Goal: Task Accomplishment & Management: Manage account settings

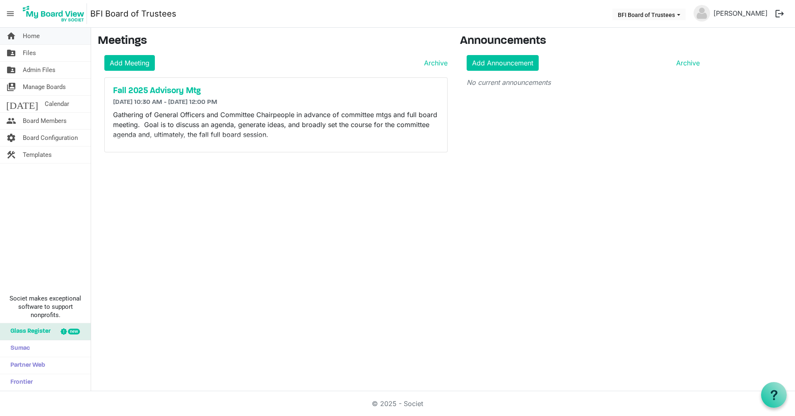
click at [29, 35] on span "Home" at bounding box center [31, 36] width 17 height 17
click at [32, 120] on span "Board Members" at bounding box center [45, 121] width 44 height 17
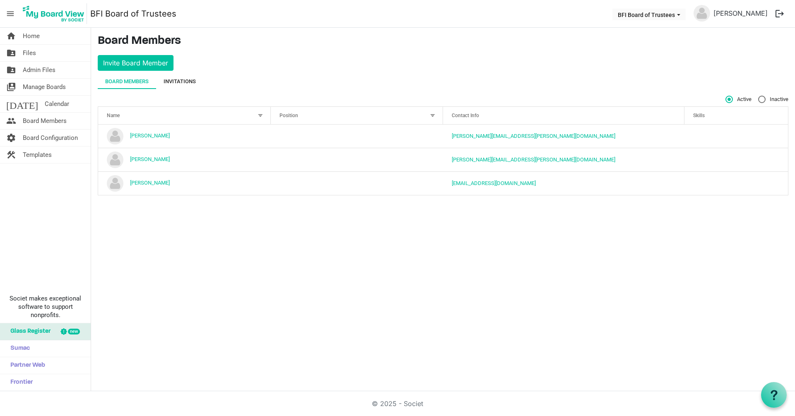
click at [184, 81] on div "Invitations" at bounding box center [179, 81] width 32 height 8
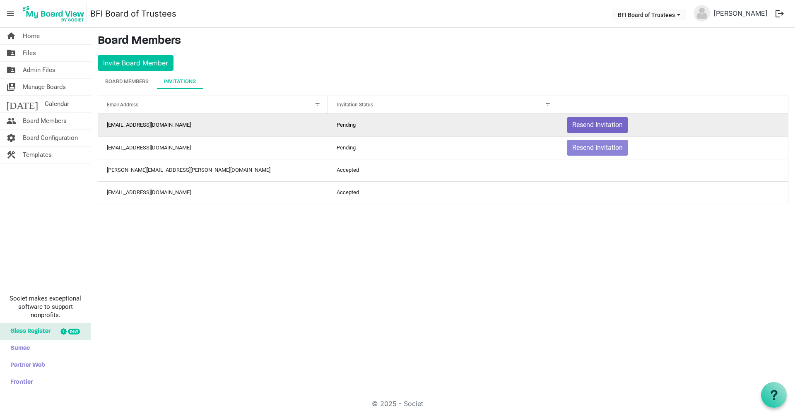
click at [600, 122] on button "Resend Invitation" at bounding box center [597, 125] width 61 height 16
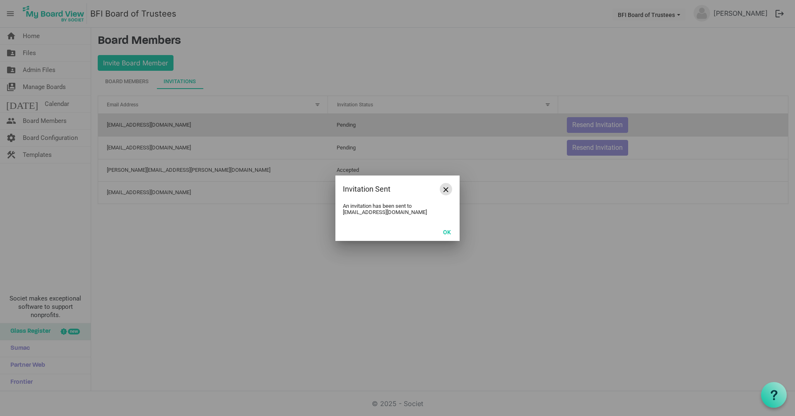
click at [444, 188] on span "Close" at bounding box center [445, 189] width 5 height 5
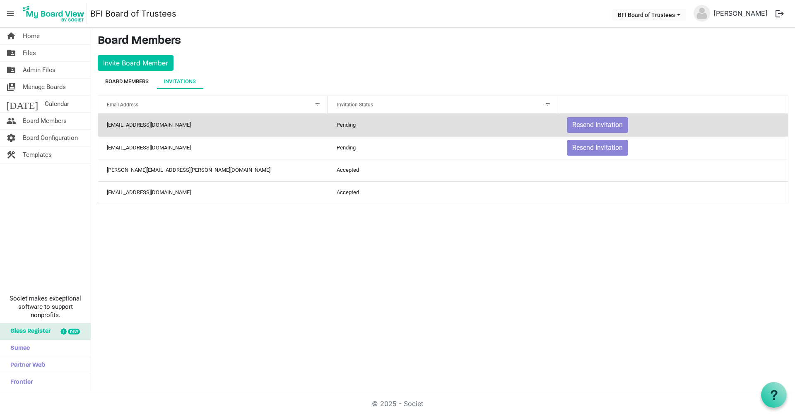
click at [125, 82] on div "Board Members" at bounding box center [126, 81] width 43 height 8
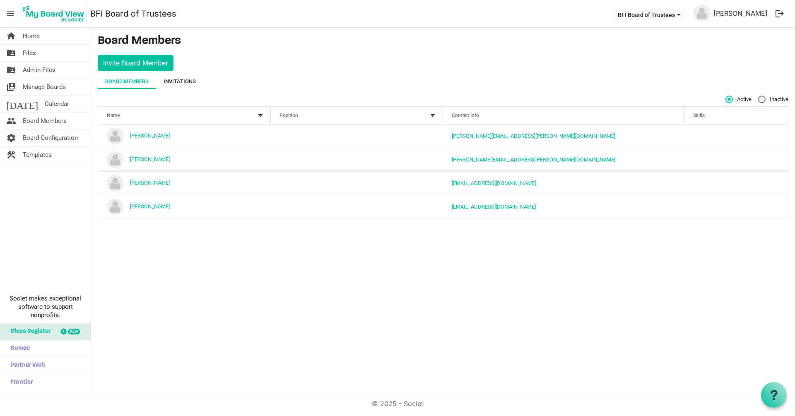
click at [182, 81] on div "Invitations" at bounding box center [179, 81] width 32 height 8
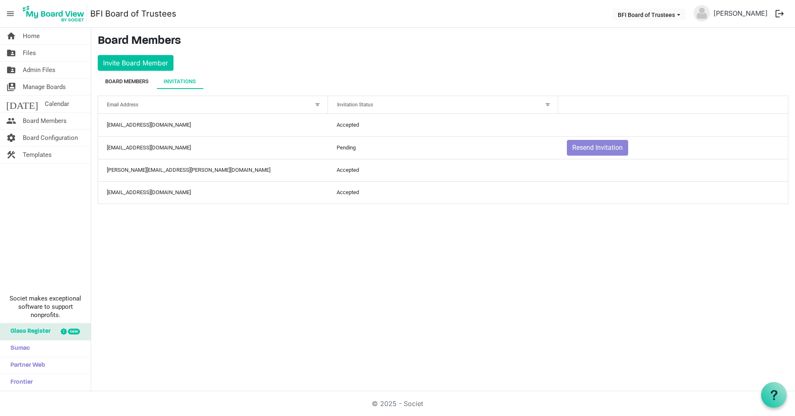
click at [125, 81] on div "Board Members" at bounding box center [126, 81] width 43 height 8
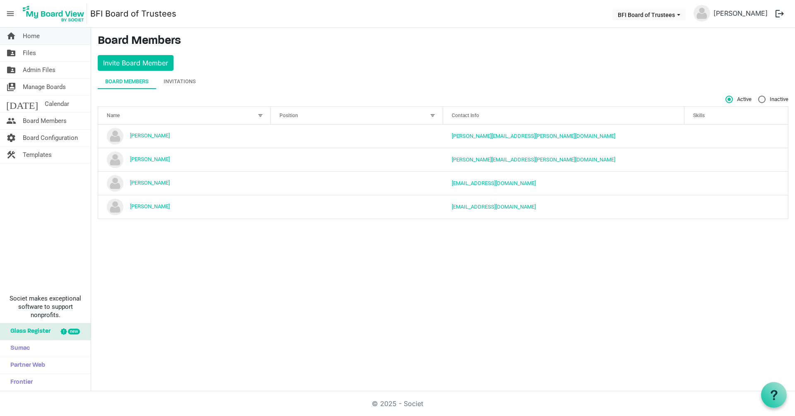
click at [31, 35] on span "Home" at bounding box center [31, 36] width 17 height 17
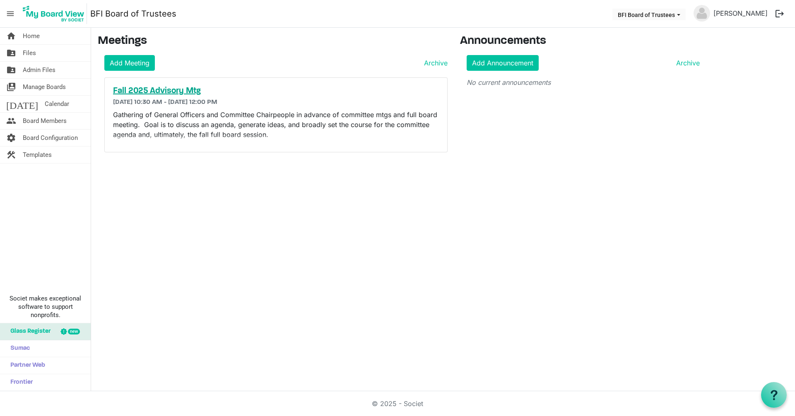
click at [152, 94] on h5 "Fall 2025 Advisory Mtg" at bounding box center [276, 91] width 326 height 10
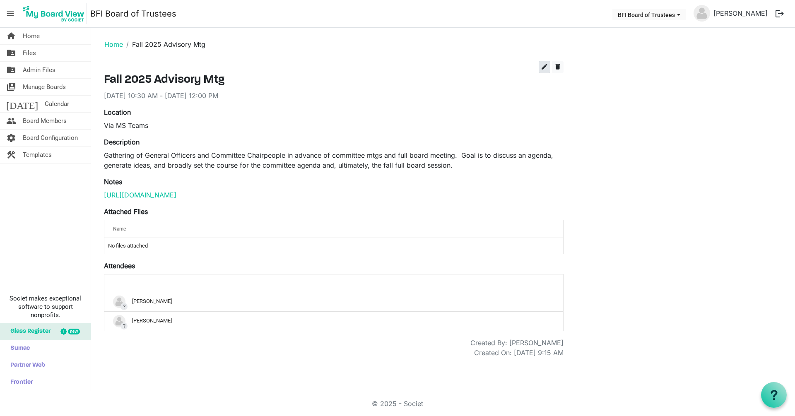
click at [542, 69] on span "edit" at bounding box center [543, 66] width 7 height 7
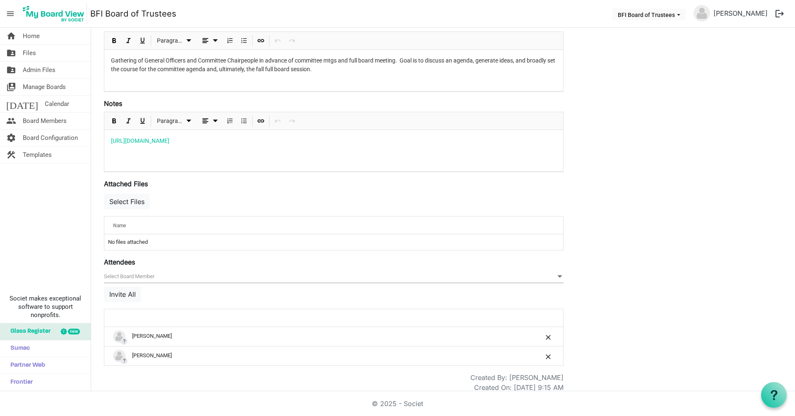
scroll to position [161, 0]
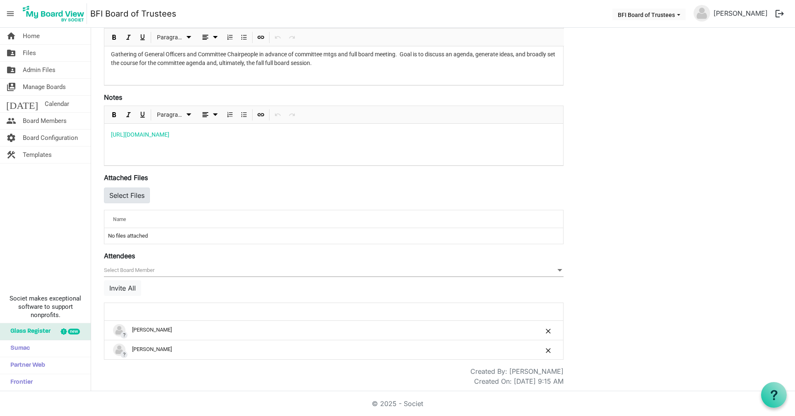
click at [133, 194] on button "Select Files" at bounding box center [127, 195] width 46 height 16
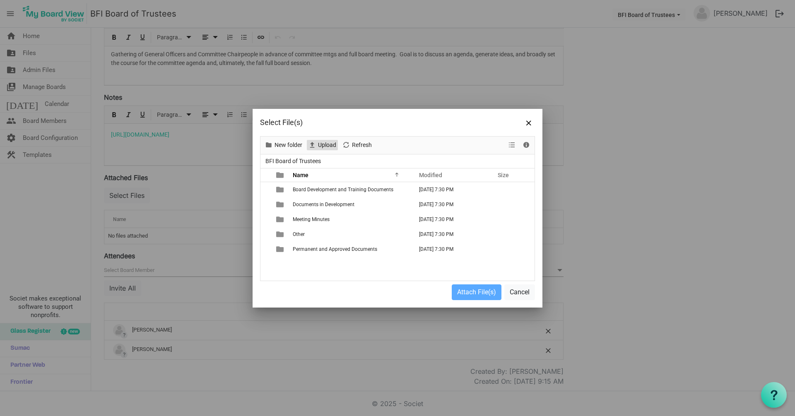
click at [325, 146] on span "Upload" at bounding box center [327, 145] width 20 height 10
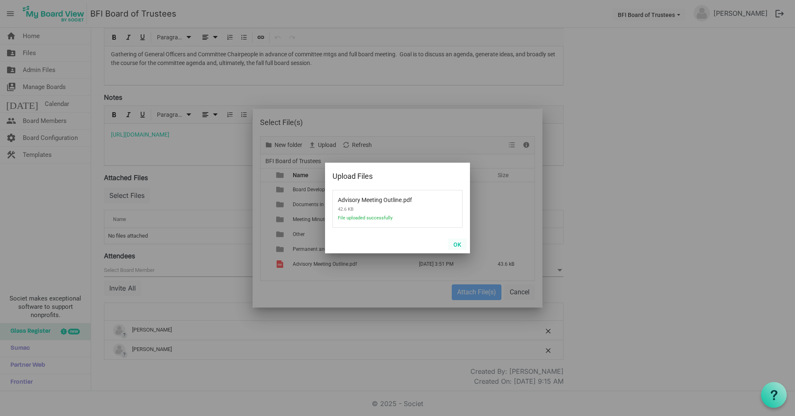
click at [458, 243] on button "OK" at bounding box center [457, 244] width 19 height 12
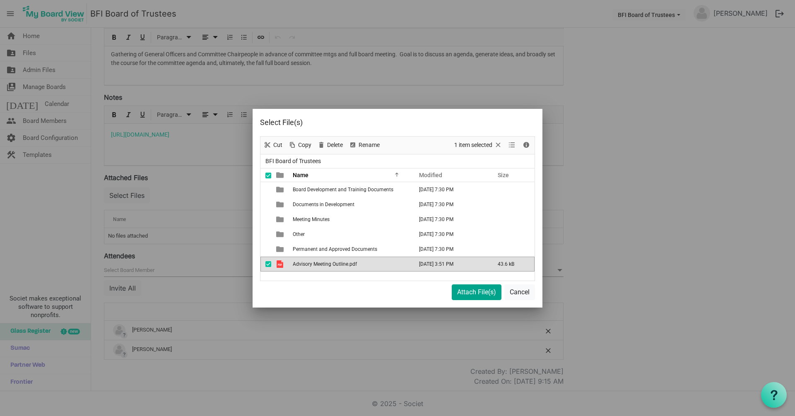
click at [475, 293] on button "Attach File(s)" at bounding box center [476, 292] width 50 height 16
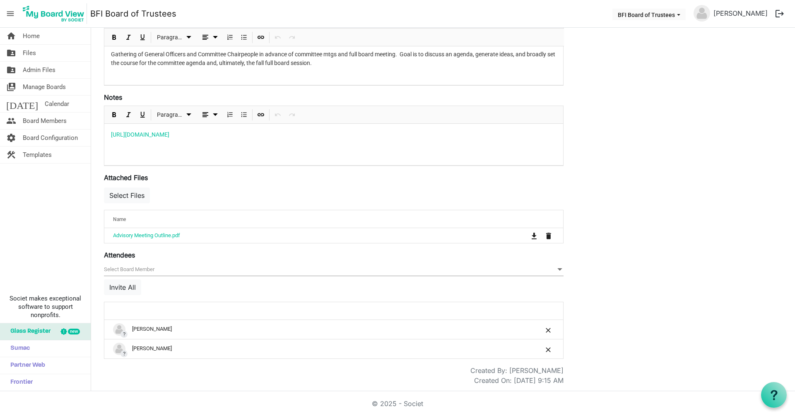
click at [147, 269] on span "null" at bounding box center [333, 269] width 459 height 13
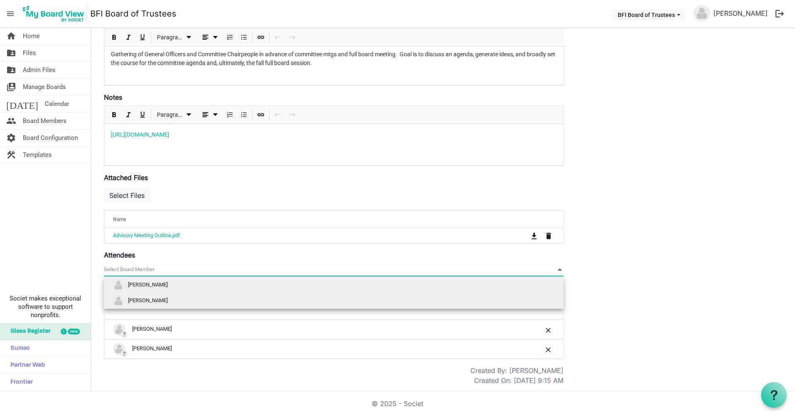
click at [144, 300] on span "[PERSON_NAME]" at bounding box center [148, 301] width 40 height 6
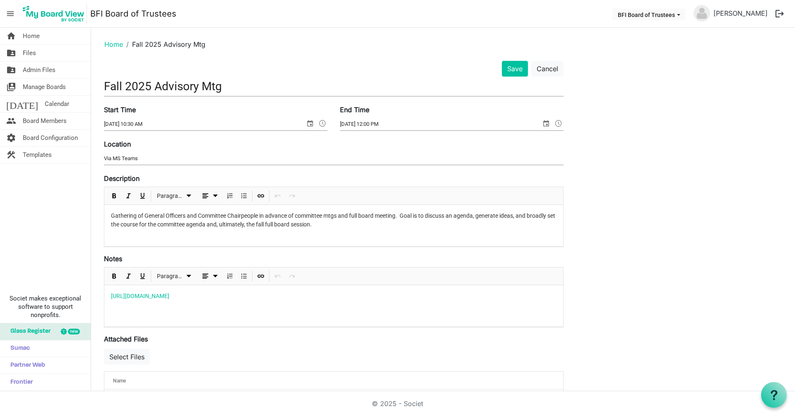
scroll to position [0, 0]
click at [513, 72] on button "Save" at bounding box center [515, 69] width 26 height 16
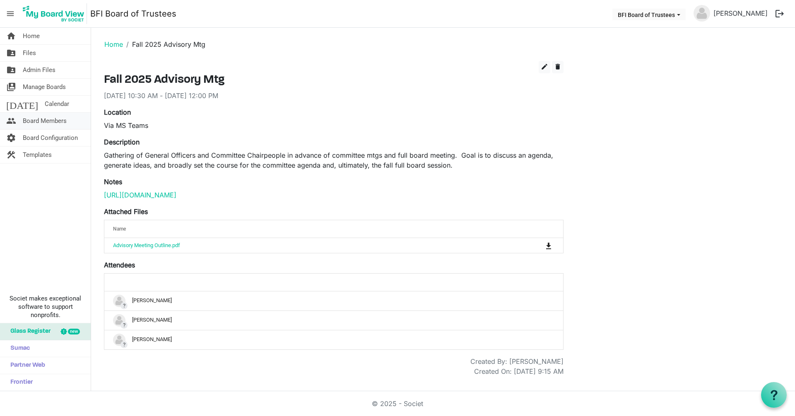
click at [41, 121] on span "Board Members" at bounding box center [45, 121] width 44 height 17
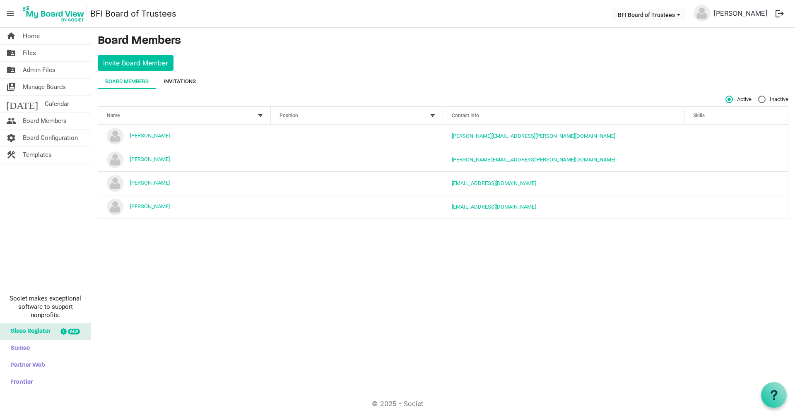
click at [182, 84] on div "Invitations" at bounding box center [179, 81] width 32 height 8
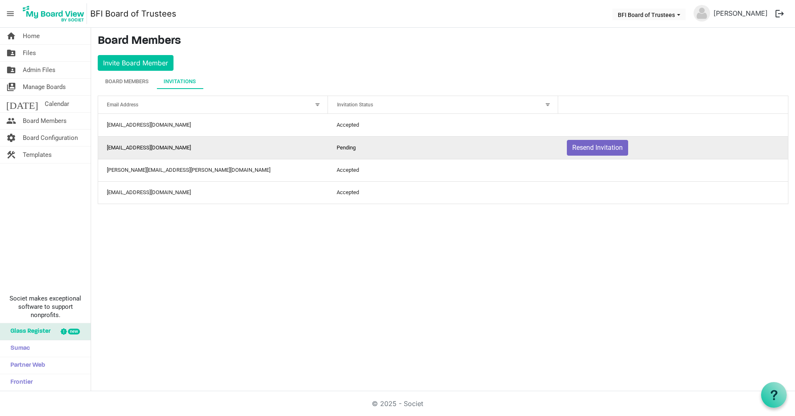
click at [598, 148] on button "Resend Invitation" at bounding box center [597, 148] width 61 height 16
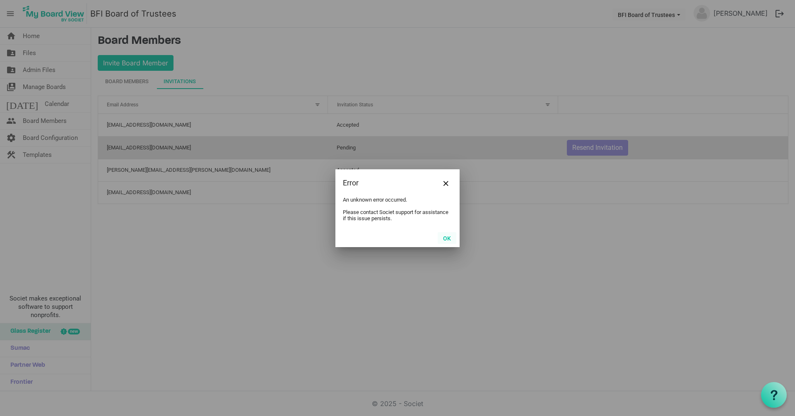
click at [447, 240] on button "OK" at bounding box center [446, 238] width 19 height 12
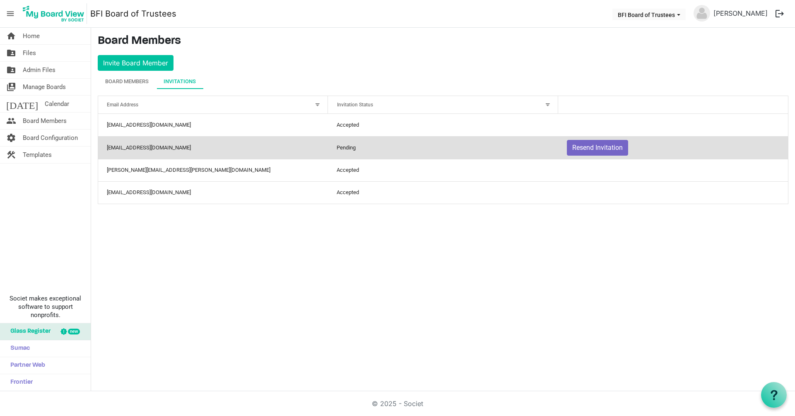
click at [589, 148] on button "Resend Invitation" at bounding box center [597, 148] width 61 height 16
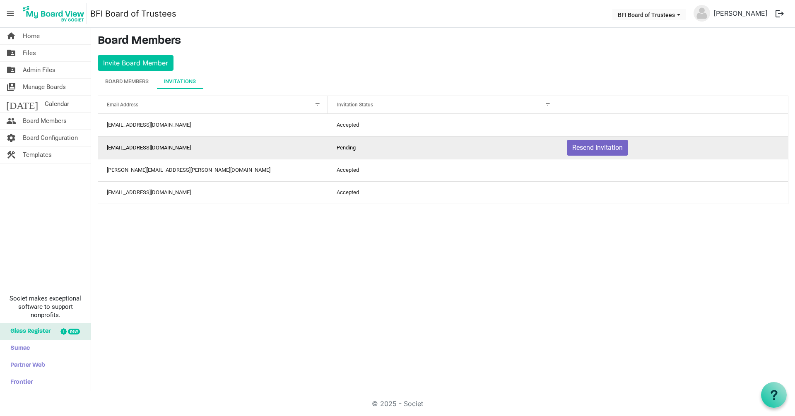
click at [586, 147] on body "menu BFI Board of Trustees BFI Board of Trustees Doug Morrow logout home Home f…" at bounding box center [397, 195] width 795 height 391
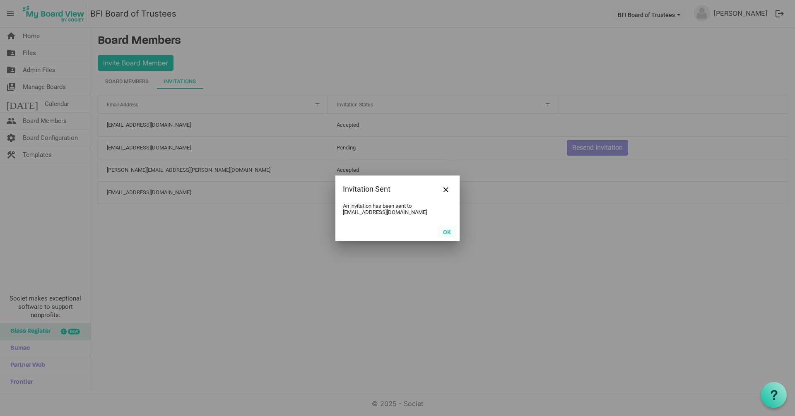
click at [447, 232] on button "OK" at bounding box center [446, 232] width 19 height 12
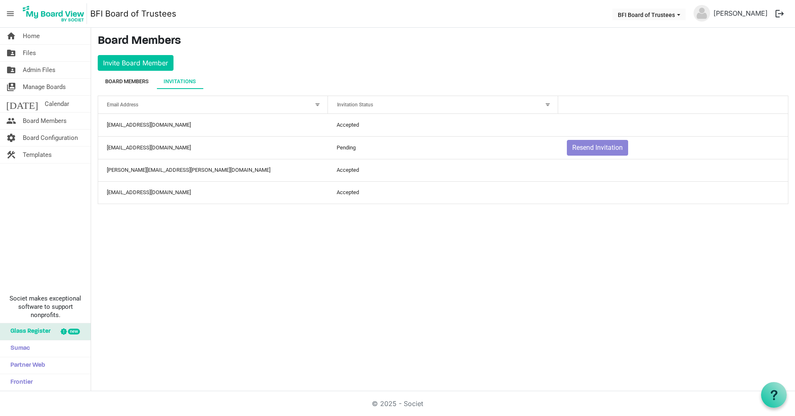
click at [124, 81] on div "Board Members" at bounding box center [126, 81] width 43 height 8
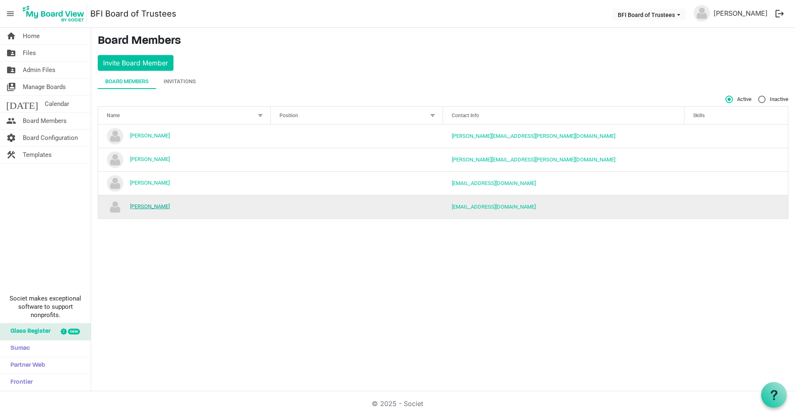
click at [145, 207] on link "[PERSON_NAME]" at bounding box center [150, 206] width 40 height 6
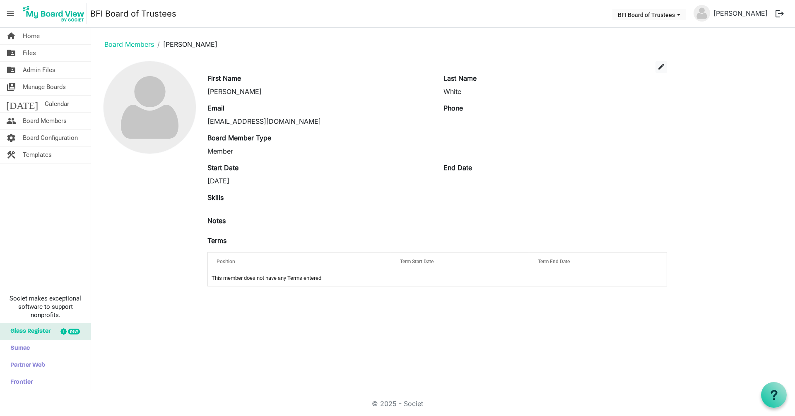
click at [229, 261] on span "Position" at bounding box center [225, 262] width 19 height 6
click at [30, 36] on span "Home" at bounding box center [31, 36] width 17 height 17
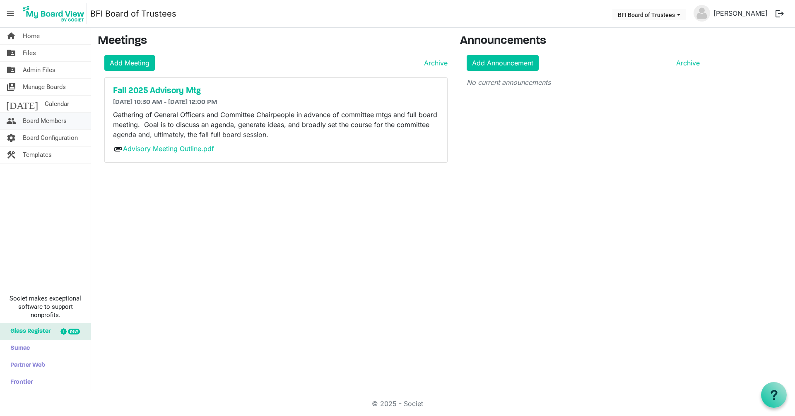
click at [38, 118] on span "Board Members" at bounding box center [45, 121] width 44 height 17
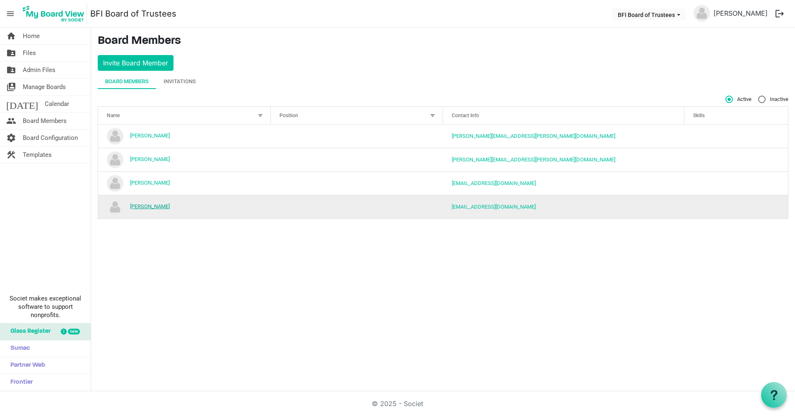
click at [144, 209] on link "[PERSON_NAME]" at bounding box center [150, 206] width 40 height 6
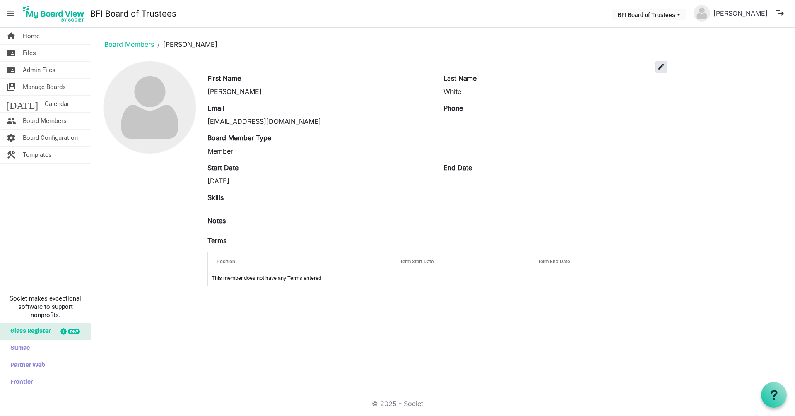
click at [662, 61] on button "edit" at bounding box center [661, 67] width 12 height 12
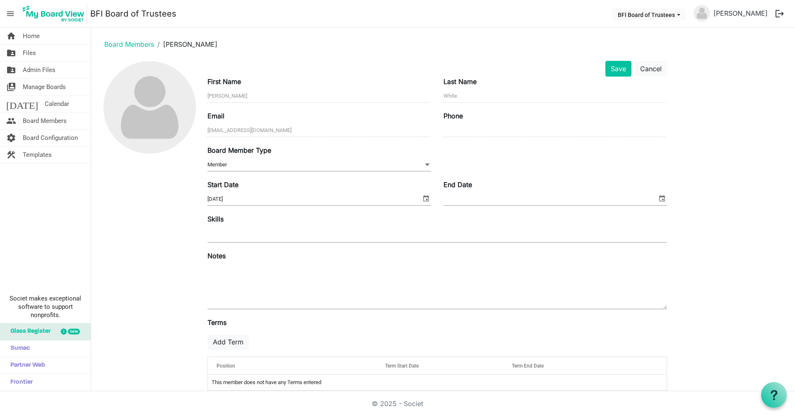
click at [243, 264] on textarea at bounding box center [436, 286] width 459 height 45
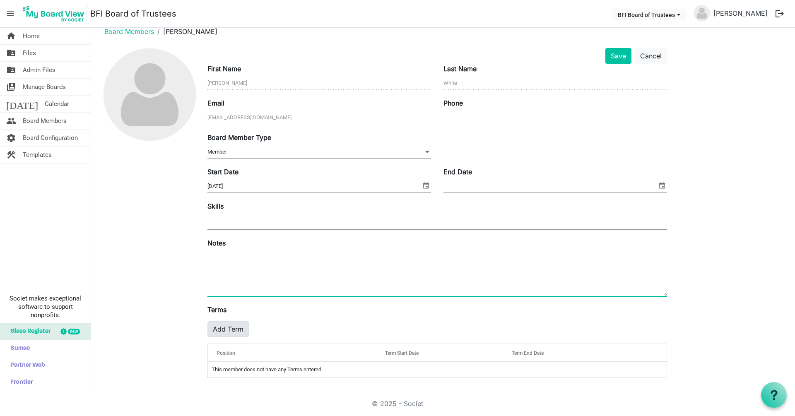
click at [228, 329] on button "Add Term" at bounding box center [227, 329] width 41 height 16
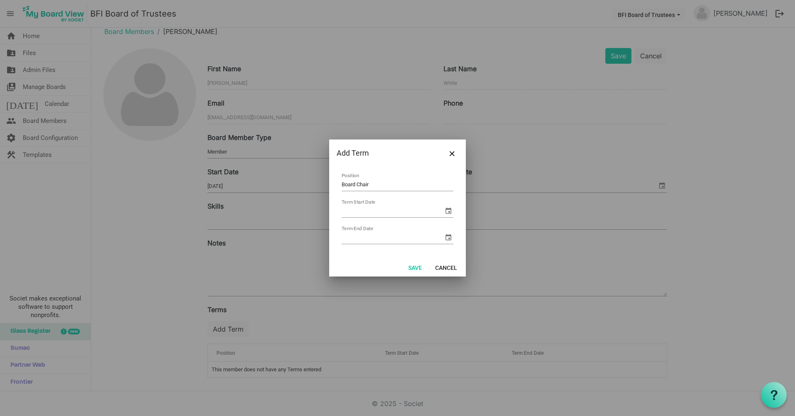
type input "Board Chair"
click at [449, 240] on span "select" at bounding box center [448, 237] width 10 height 10
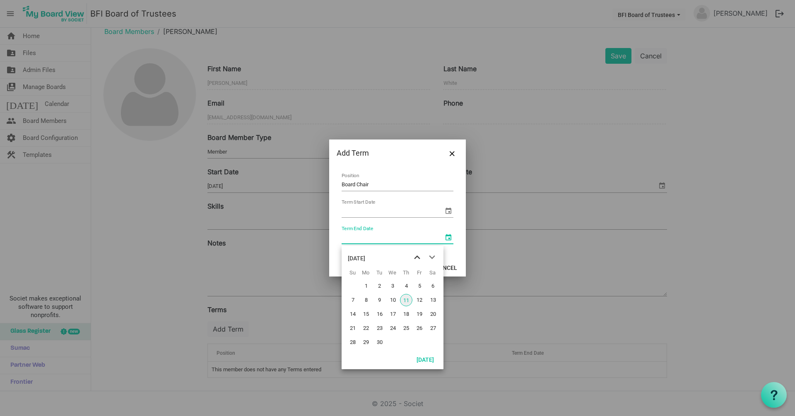
click at [417, 257] on span "previous month" at bounding box center [417, 257] width 14 height 15
click at [418, 256] on span "previous month" at bounding box center [417, 257] width 14 height 15
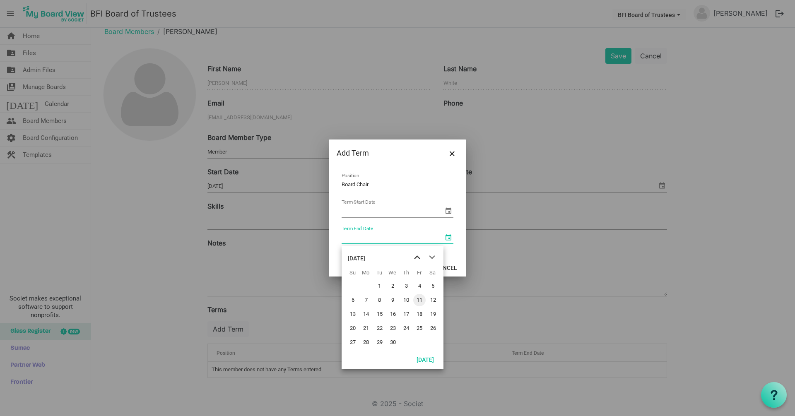
click at [418, 256] on span "previous month" at bounding box center [417, 257] width 14 height 15
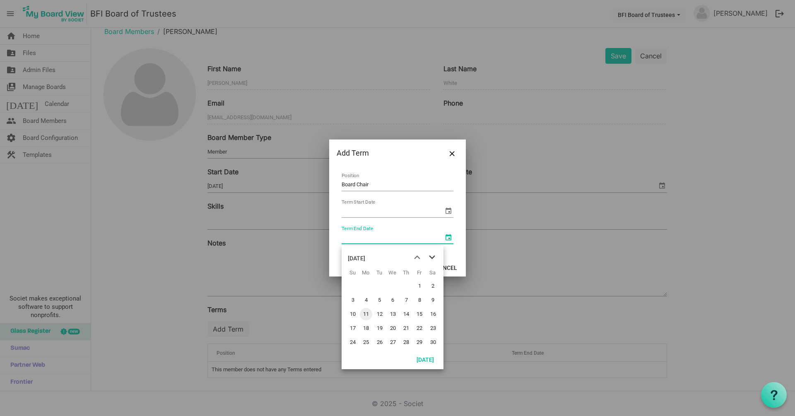
click at [432, 256] on span "next month" at bounding box center [432, 257] width 14 height 15
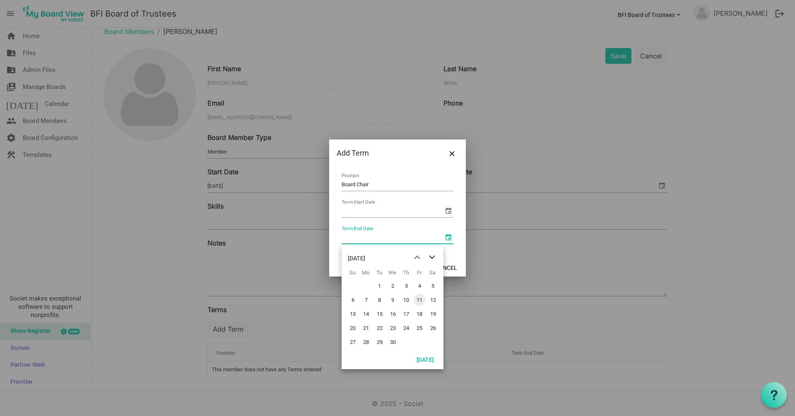
click at [432, 256] on span "next month" at bounding box center [432, 257] width 14 height 15
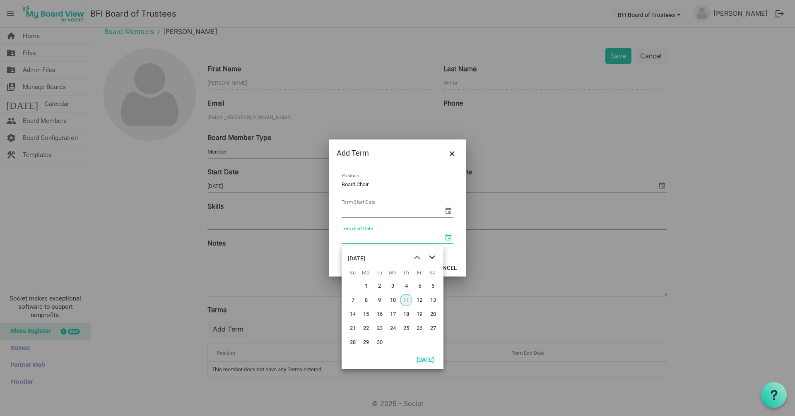
click at [432, 256] on span "next month" at bounding box center [432, 257] width 14 height 15
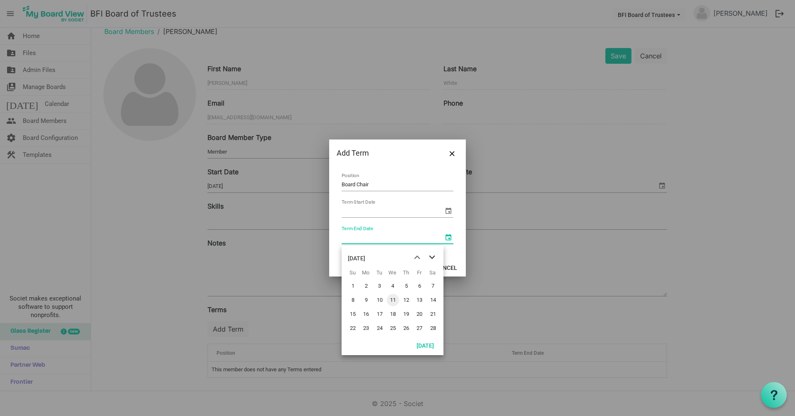
click at [432, 256] on span "next month" at bounding box center [432, 257] width 14 height 15
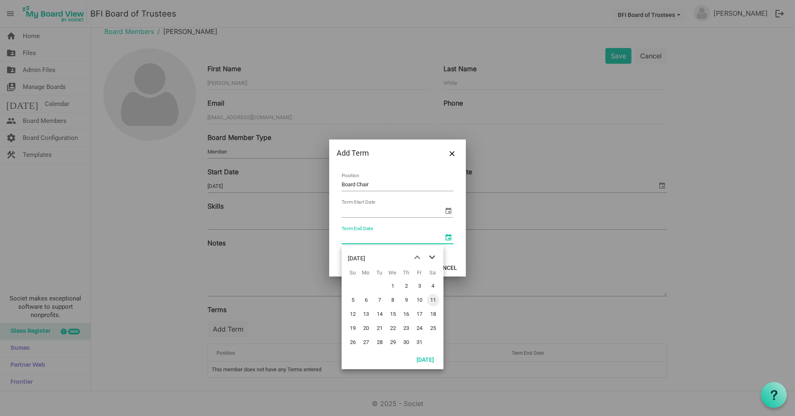
click at [432, 256] on span "next month" at bounding box center [432, 257] width 14 height 15
click at [391, 286] on span "4" at bounding box center [393, 286] width 12 height 12
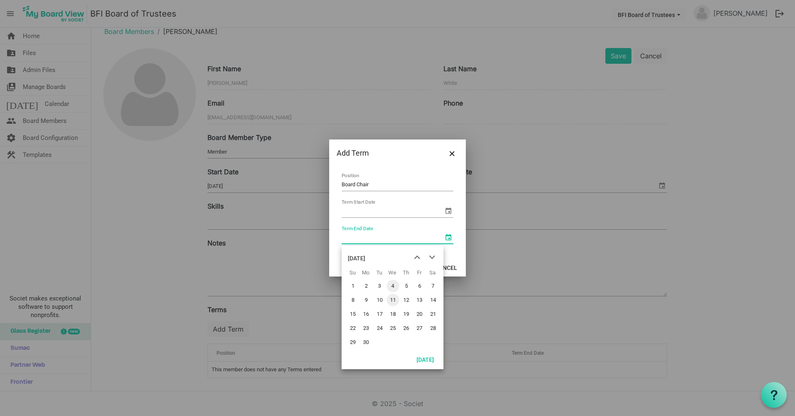
type input "11/4/2026"
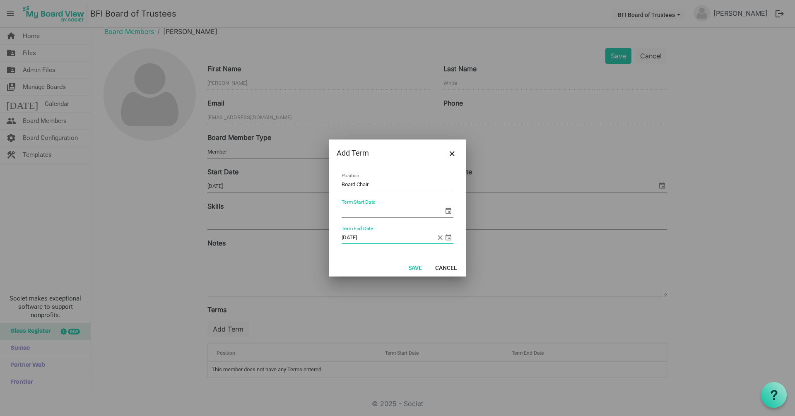
click at [448, 210] on span "select" at bounding box center [448, 211] width 10 height 10
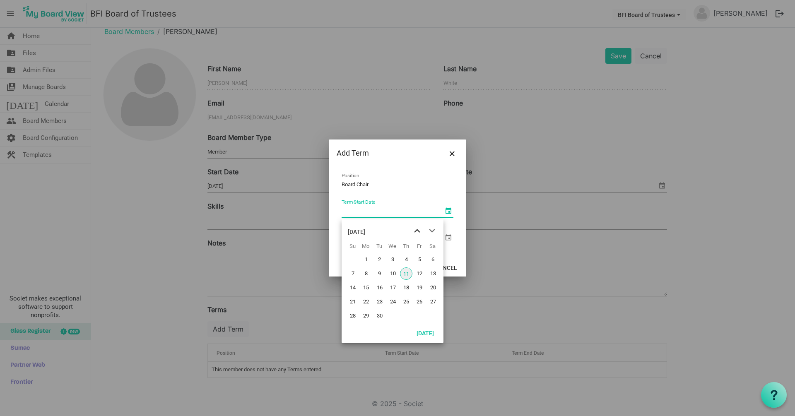
click at [417, 230] on span "previous month" at bounding box center [417, 230] width 14 height 15
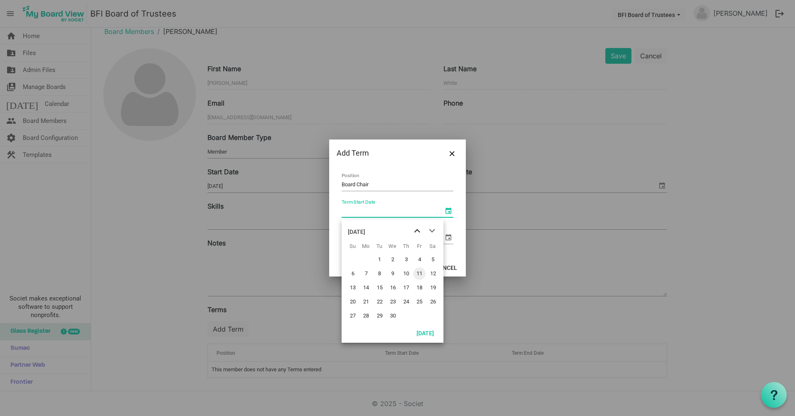
click at [417, 230] on span "previous month" at bounding box center [417, 230] width 14 height 15
click at [417, 231] on span "previous month" at bounding box center [417, 230] width 14 height 15
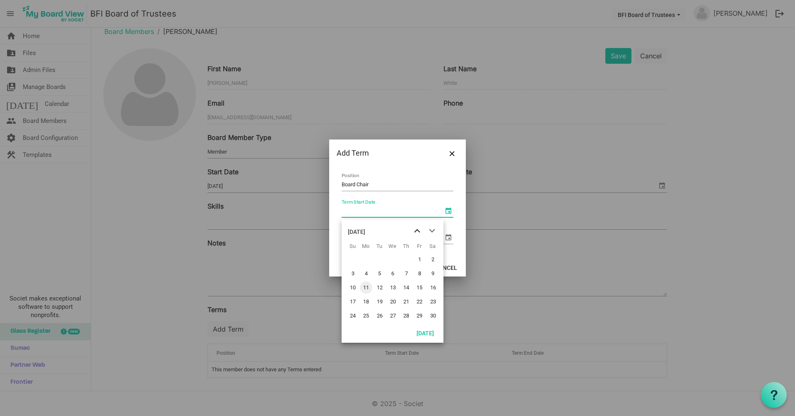
click at [417, 231] on span "previous month" at bounding box center [417, 230] width 14 height 15
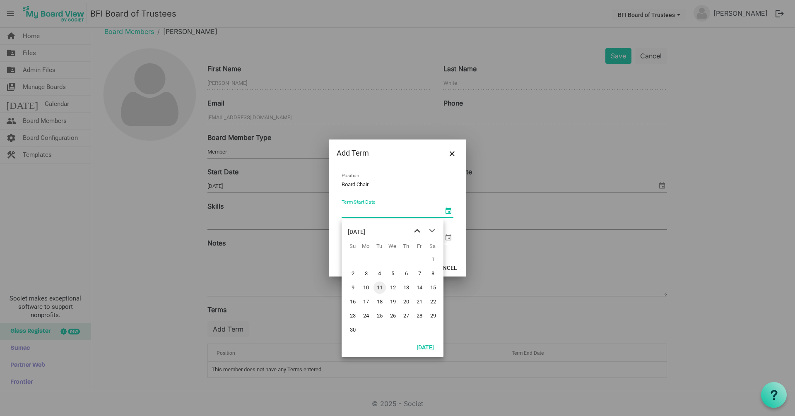
click at [417, 231] on span "previous month" at bounding box center [417, 230] width 14 height 15
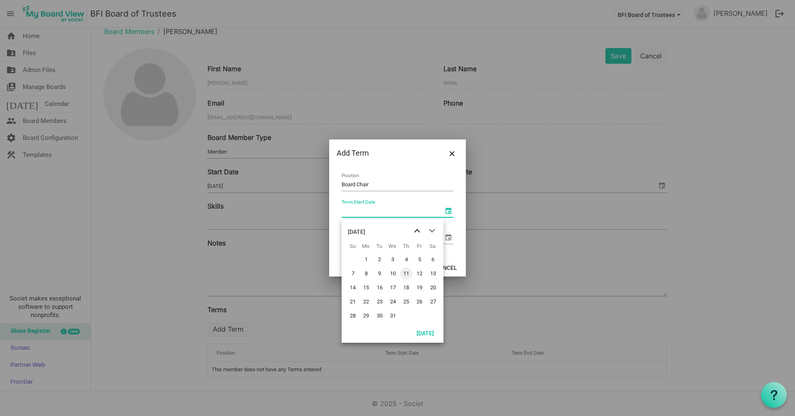
click at [417, 231] on span "previous month" at bounding box center [417, 230] width 14 height 15
click at [393, 270] on span "8" at bounding box center [393, 273] width 12 height 12
type input "11/8/2023"
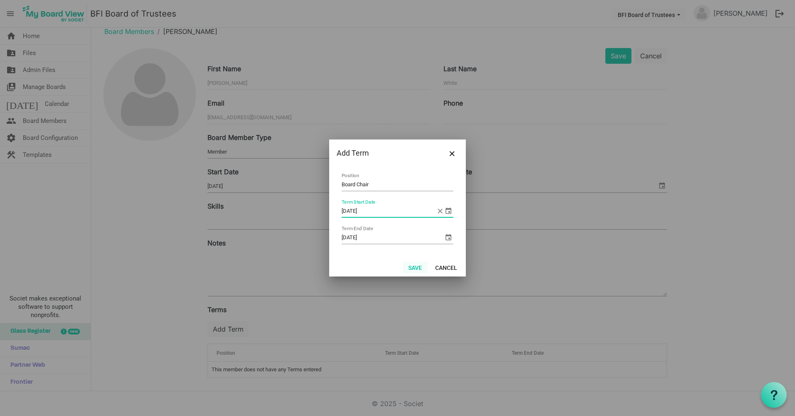
click at [415, 266] on button "Save" at bounding box center [415, 268] width 24 height 12
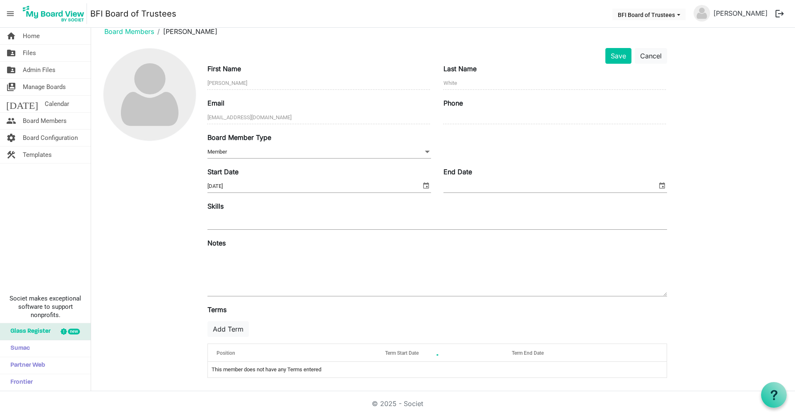
scroll to position [12, 0]
click at [617, 55] on button "Save" at bounding box center [618, 57] width 26 height 16
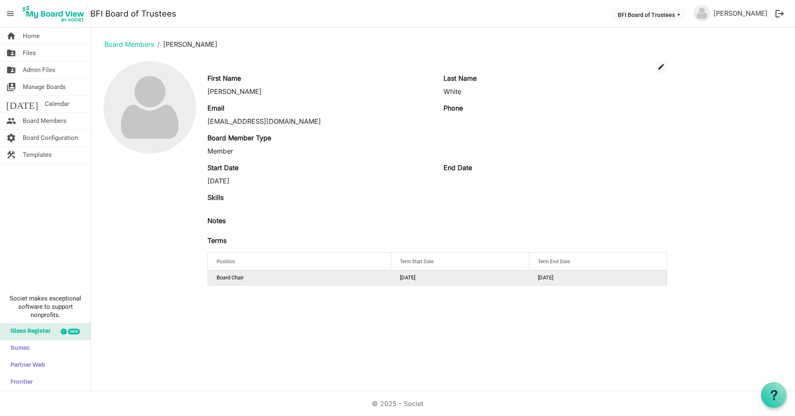
click at [250, 279] on td "Board Chair" at bounding box center [299, 277] width 183 height 15
click at [28, 33] on span "Home" at bounding box center [31, 36] width 17 height 17
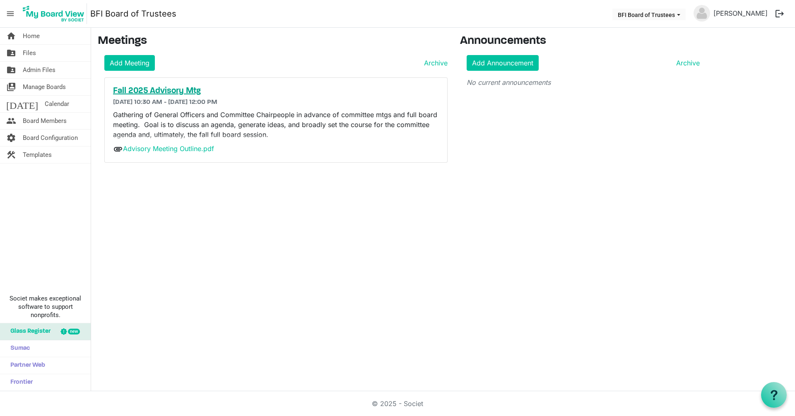
click at [144, 88] on h5 "Fall 2025 Advisory Mtg" at bounding box center [276, 91] width 326 height 10
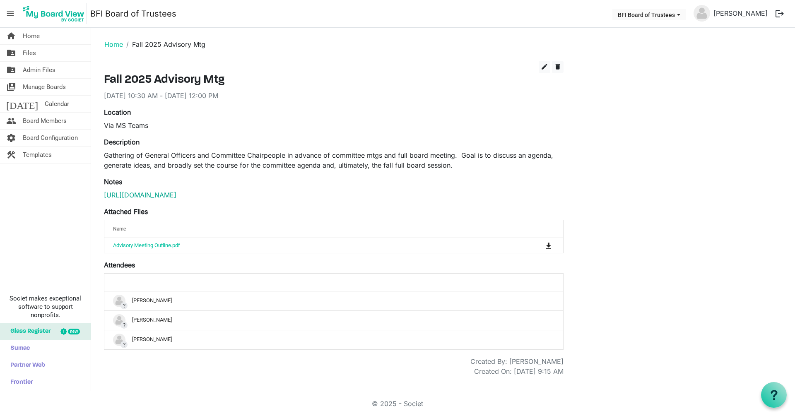
click at [176, 199] on link "[URL][DOMAIN_NAME]" at bounding box center [140, 195] width 72 height 8
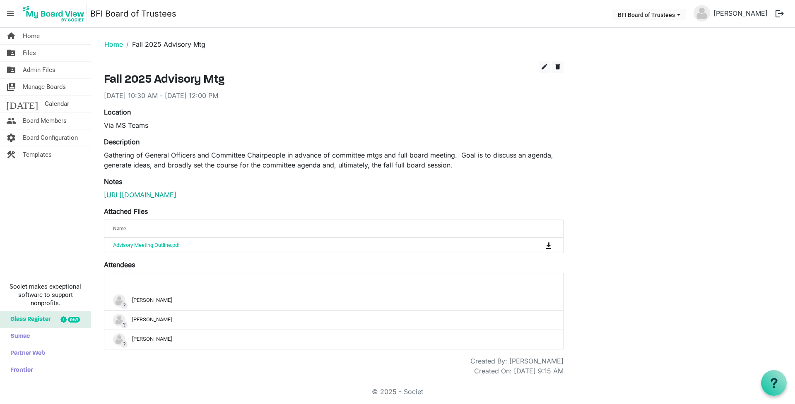
click at [176, 194] on link "[URL][DOMAIN_NAME]" at bounding box center [140, 195] width 72 height 8
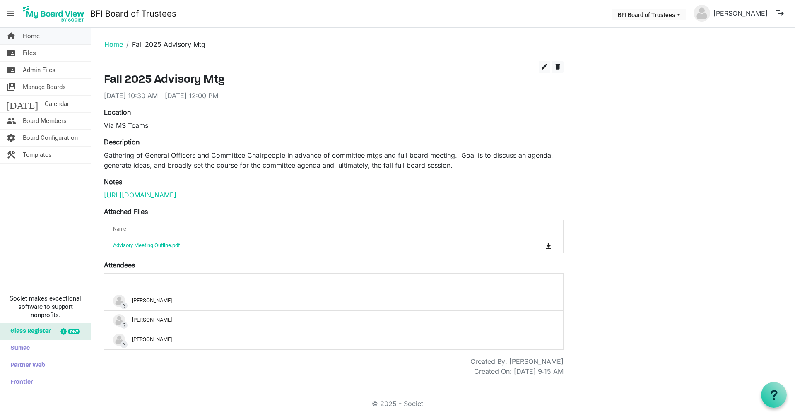
click at [30, 36] on span "Home" at bounding box center [31, 36] width 17 height 17
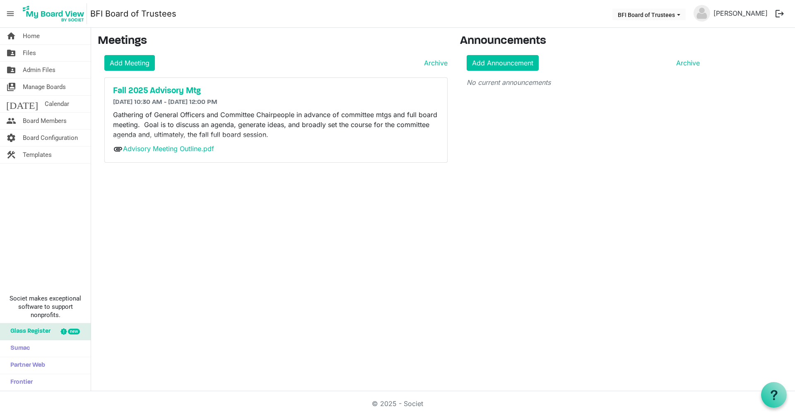
click at [780, 15] on button "logout" at bounding box center [779, 13] width 17 height 17
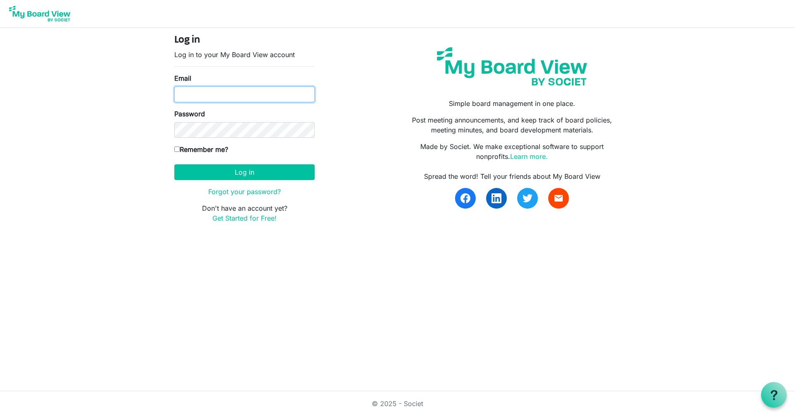
type input "doug.morrow@baptistfoundationil.org"
click at [244, 172] on button "Log in" at bounding box center [244, 172] width 140 height 16
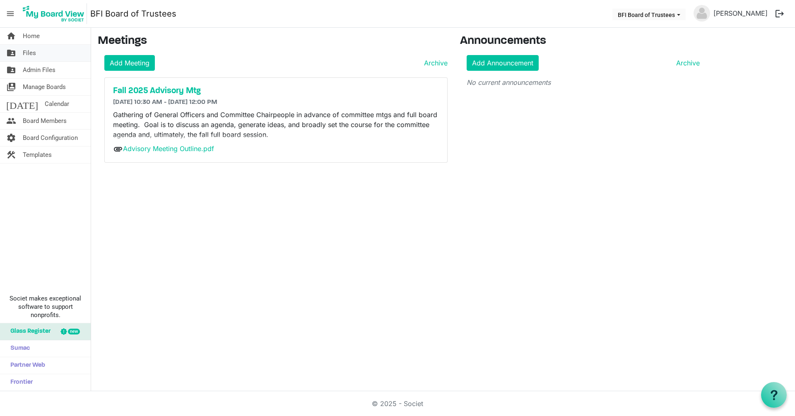
click at [28, 53] on span "Files" at bounding box center [29, 53] width 13 height 17
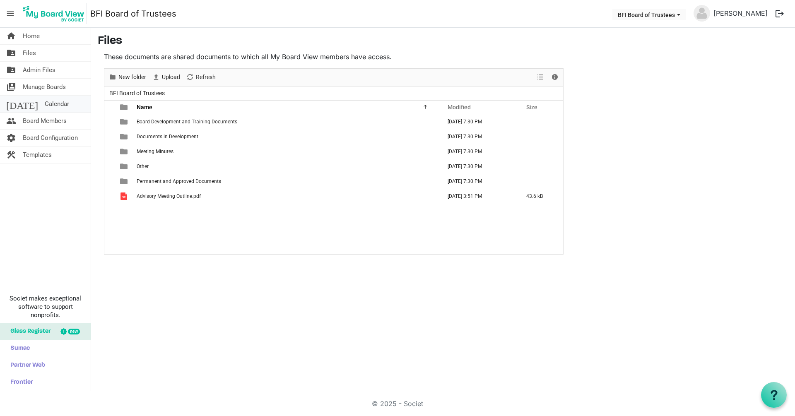
click at [45, 102] on span "Calendar" at bounding box center [57, 104] width 24 height 17
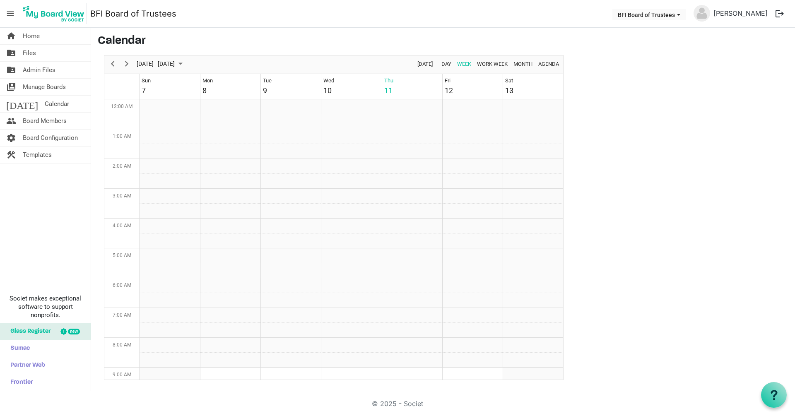
scroll to position [268, 0]
click at [32, 34] on span "Home" at bounding box center [31, 36] width 17 height 17
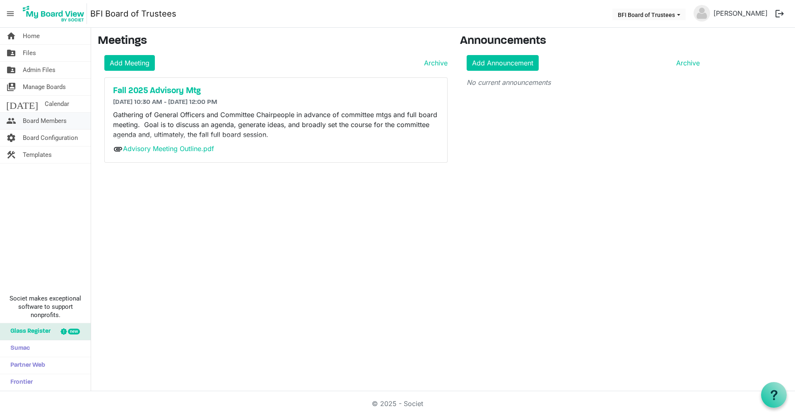
click at [38, 118] on span "Board Members" at bounding box center [45, 121] width 44 height 17
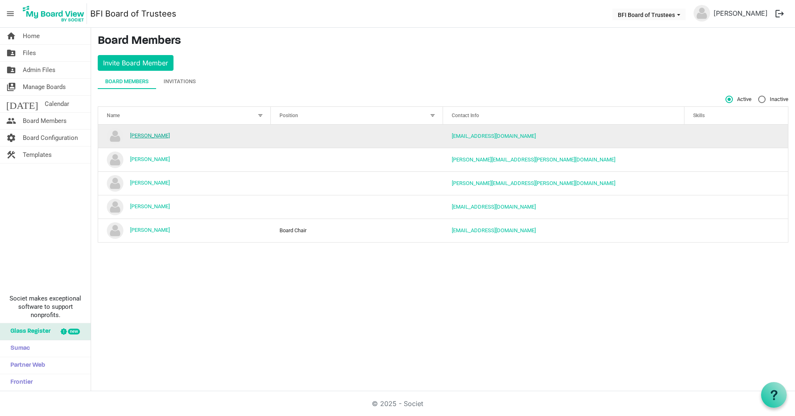
click at [147, 135] on link "[PERSON_NAME]" at bounding box center [150, 135] width 40 height 6
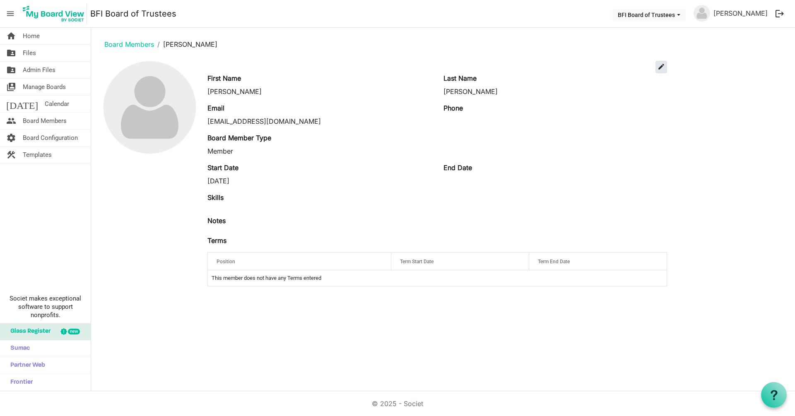
click at [658, 68] on span "edit" at bounding box center [660, 66] width 7 height 7
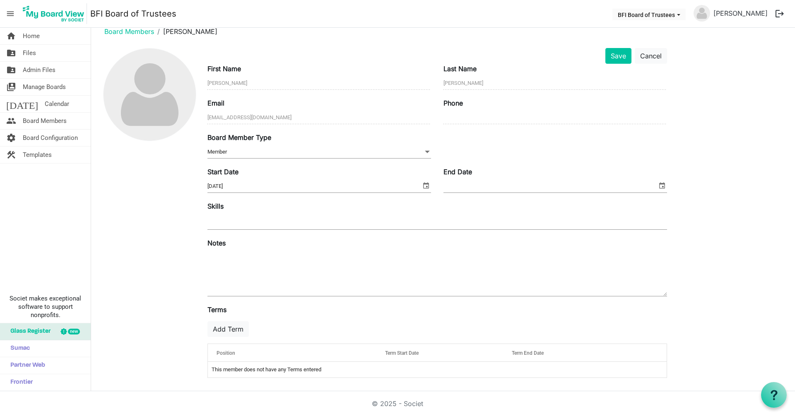
scroll to position [13, 0]
click at [231, 327] on button "Add Term" at bounding box center [227, 329] width 41 height 16
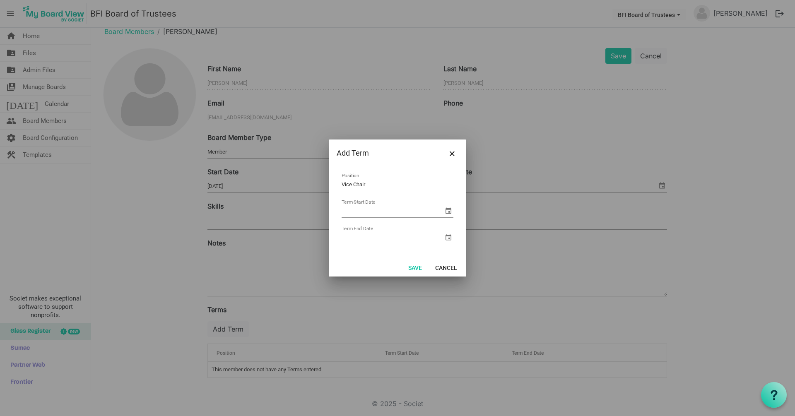
type input "Vice Chair"
click at [448, 211] on span "select" at bounding box center [448, 211] width 10 height 10
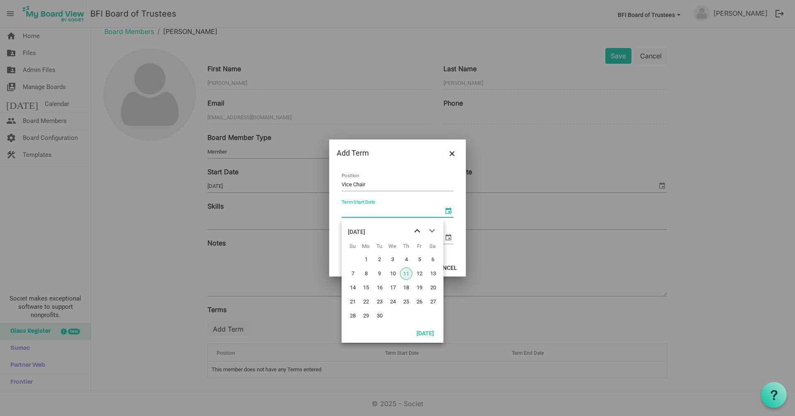
click at [418, 233] on span "previous month" at bounding box center [417, 230] width 14 height 15
click at [433, 230] on span "next month" at bounding box center [432, 230] width 14 height 15
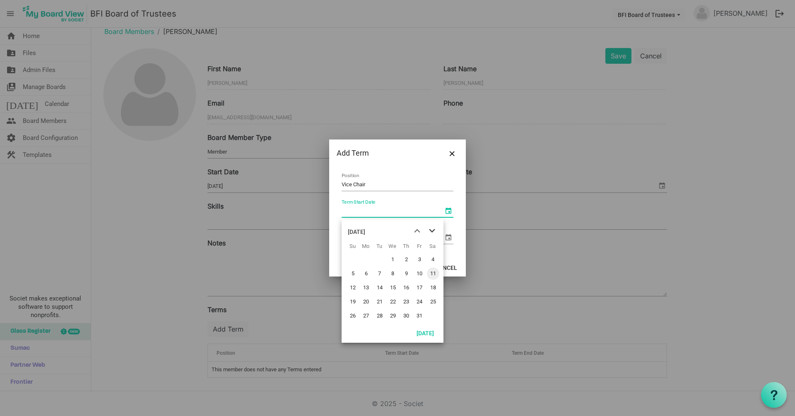
click at [433, 230] on span "next month" at bounding box center [432, 230] width 14 height 15
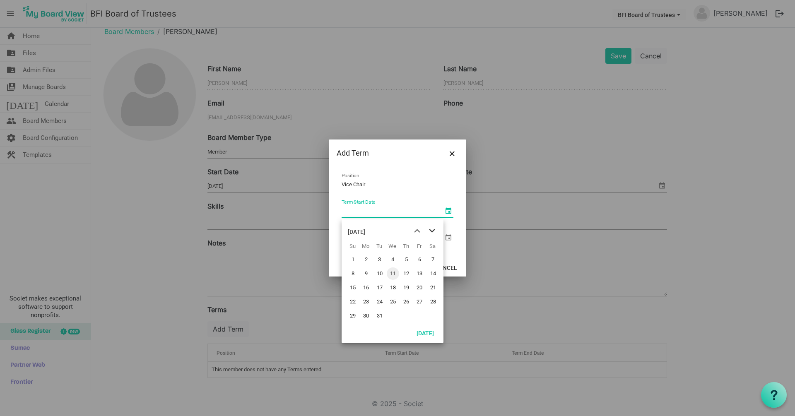
click at [433, 230] on span "next month" at bounding box center [432, 230] width 14 height 15
click at [392, 258] on span "1" at bounding box center [393, 259] width 12 height 12
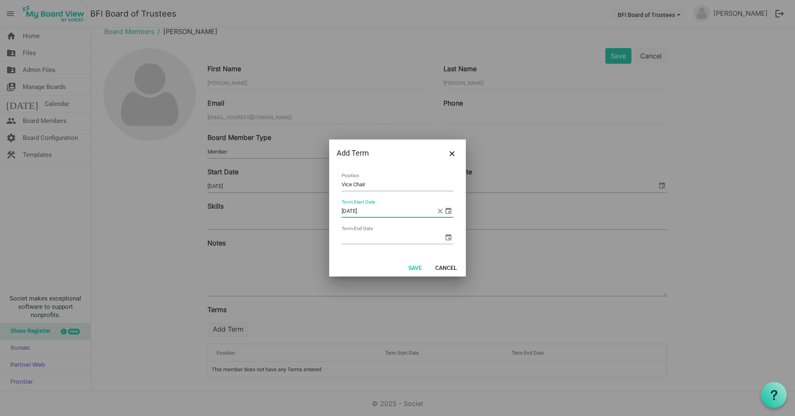
click at [449, 211] on span "select" at bounding box center [448, 211] width 10 height 10
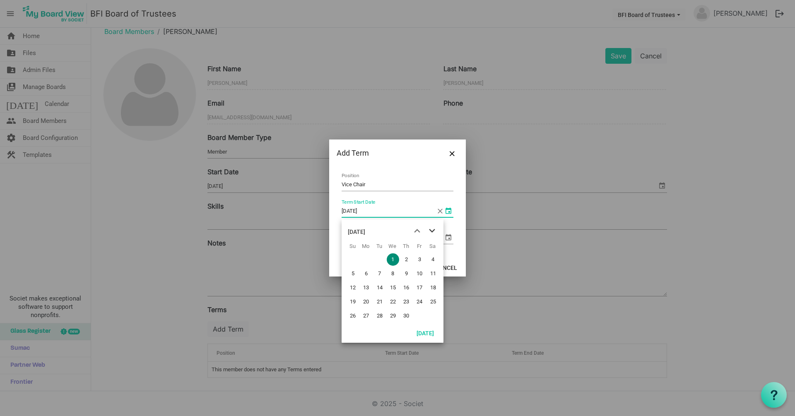
click at [432, 229] on span "next month" at bounding box center [432, 230] width 14 height 15
click at [418, 230] on span "previous month" at bounding box center [417, 230] width 14 height 15
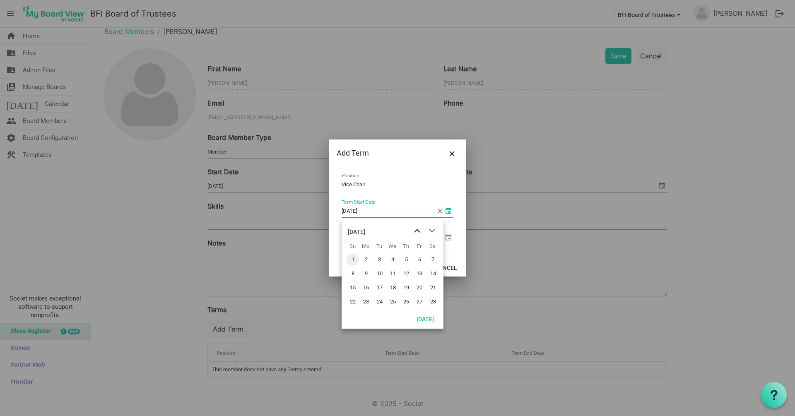
click at [418, 230] on span "previous month" at bounding box center [417, 230] width 14 height 15
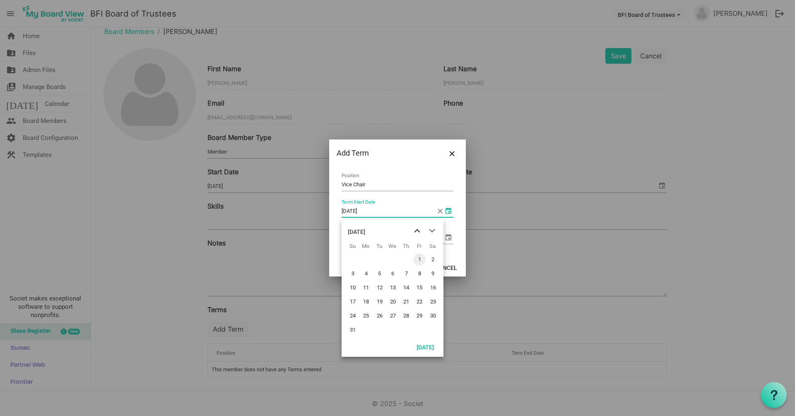
click at [418, 230] on span "previous month" at bounding box center [417, 230] width 14 height 15
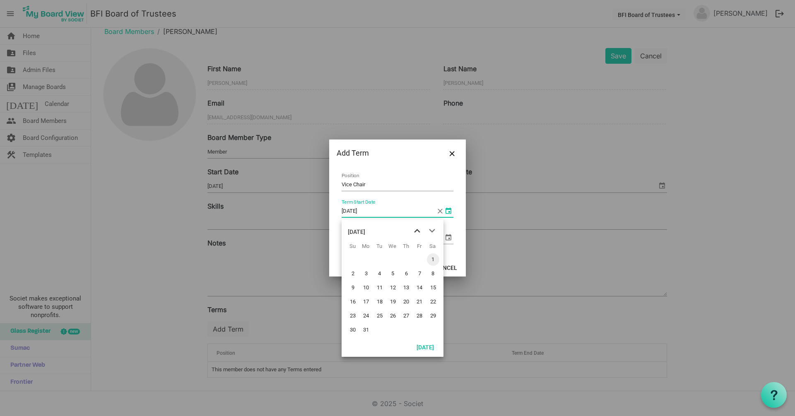
click at [418, 230] on span "previous month" at bounding box center [417, 230] width 14 height 15
click at [405, 269] on span "6" at bounding box center [406, 273] width 12 height 12
type input "[DATE]"
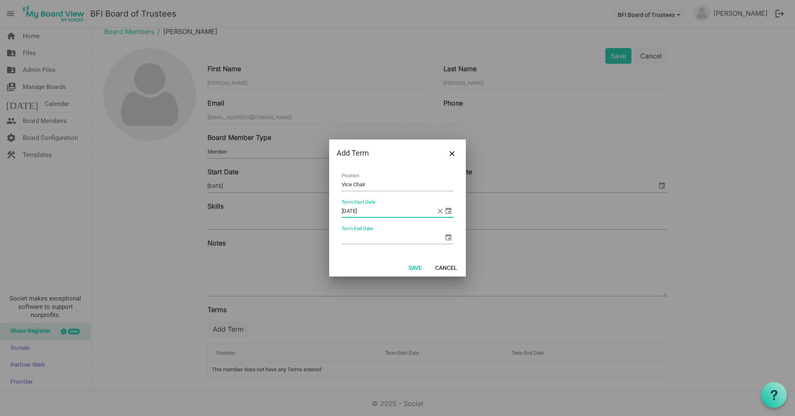
click at [450, 236] on span "select" at bounding box center [448, 237] width 10 height 10
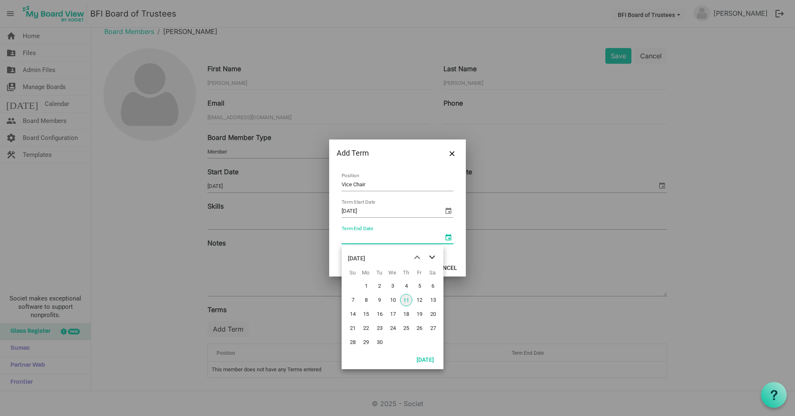
click at [433, 256] on span "next month" at bounding box center [432, 257] width 14 height 15
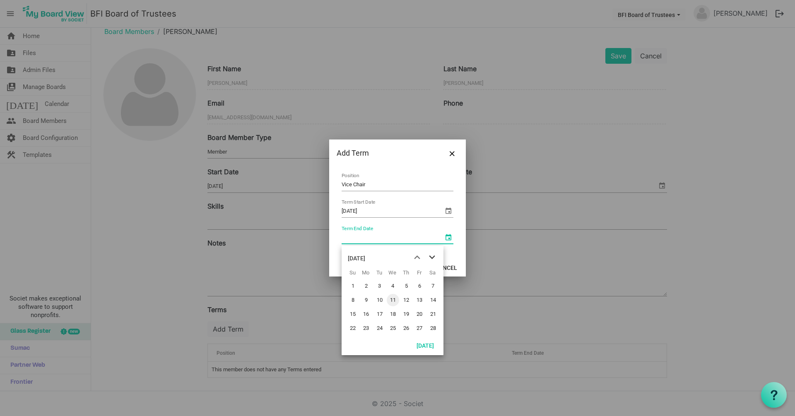
click at [433, 256] on span "next month" at bounding box center [432, 257] width 14 height 15
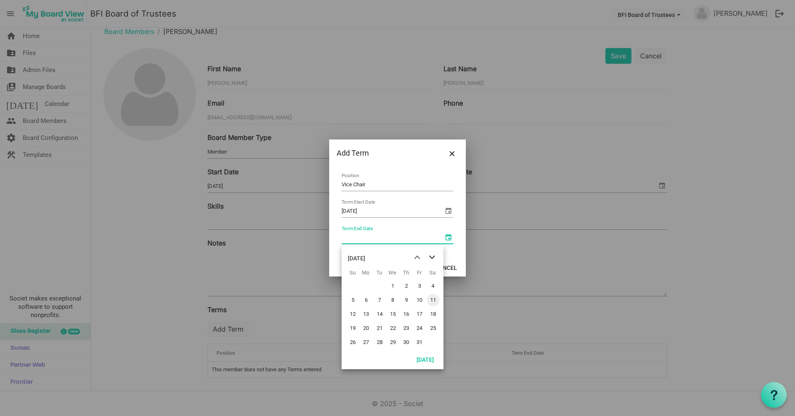
click at [433, 256] on span "next month" at bounding box center [432, 257] width 14 height 15
click at [405, 323] on span "20" at bounding box center [406, 328] width 12 height 12
type input "[DATE]"
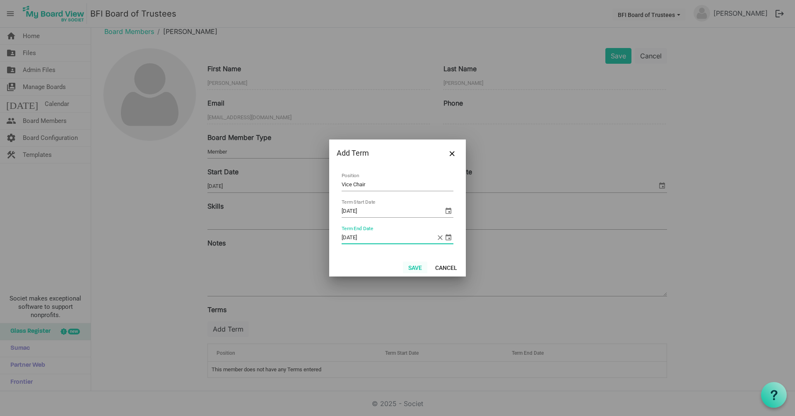
click at [411, 268] on button "Save" at bounding box center [415, 268] width 24 height 12
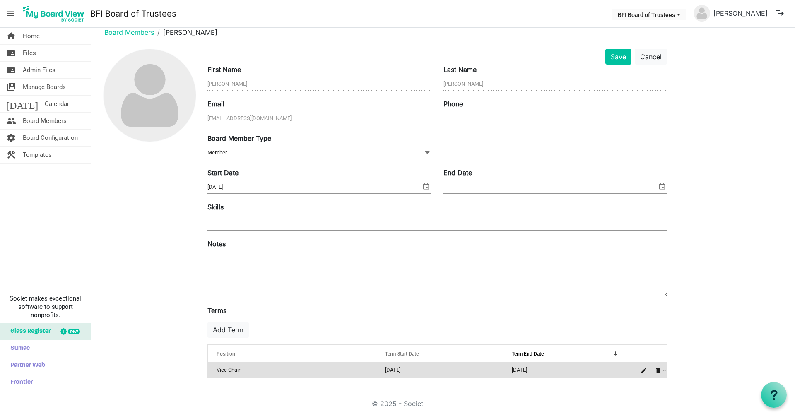
scroll to position [12, 0]
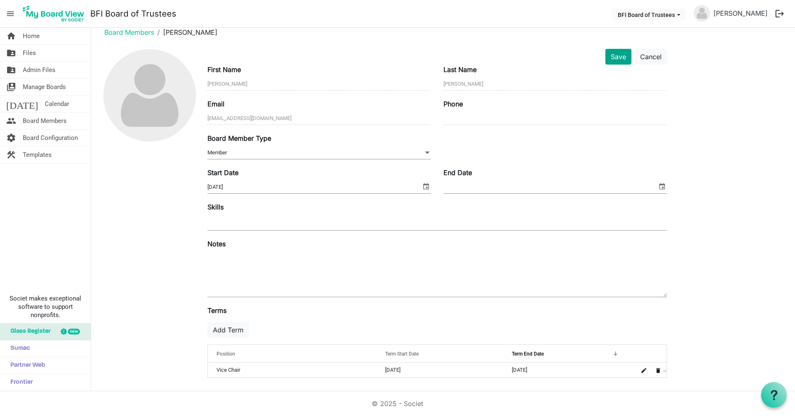
click at [617, 53] on button "Save" at bounding box center [618, 57] width 26 height 16
